Goal: Information Seeking & Learning: Check status

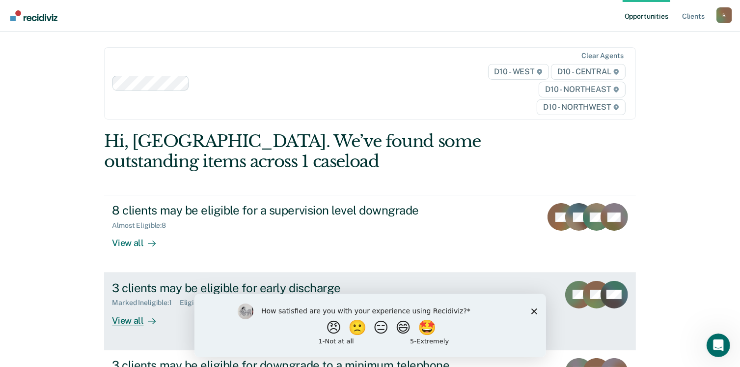
click at [120, 323] on div "View all" at bounding box center [139, 316] width 55 height 19
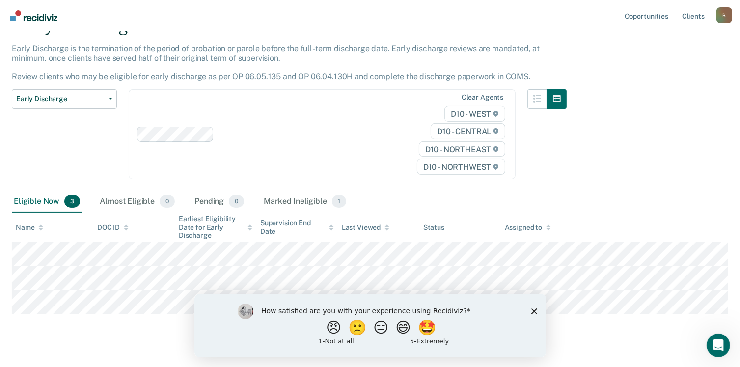
scroll to position [69, 0]
